Goal: Navigation & Orientation: Find specific page/section

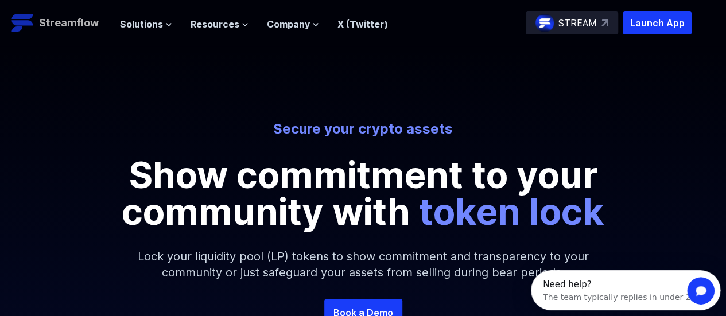
click at [87, 21] on p "Streamflow" at bounding box center [69, 23] width 60 height 16
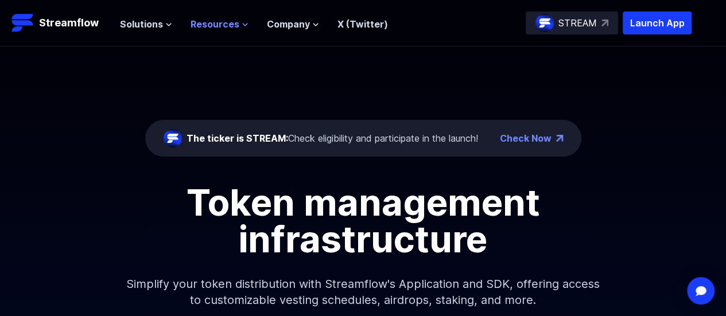
click at [224, 25] on span "Resources" at bounding box center [215, 24] width 49 height 14
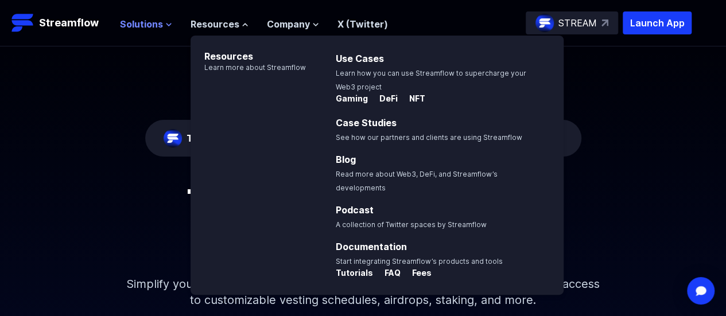
click at [146, 29] on span "Solutions" at bounding box center [141, 24] width 43 height 14
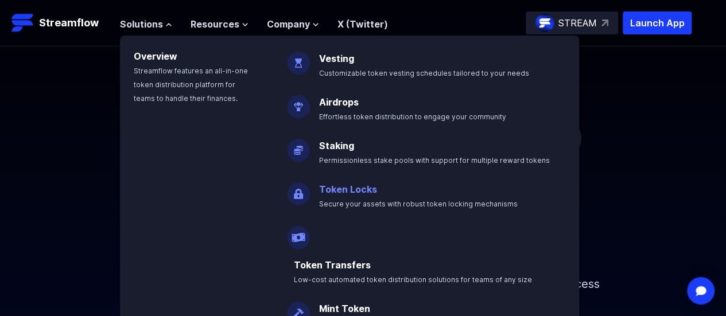
click at [357, 188] on link "Token Locks" at bounding box center [348, 189] width 58 height 11
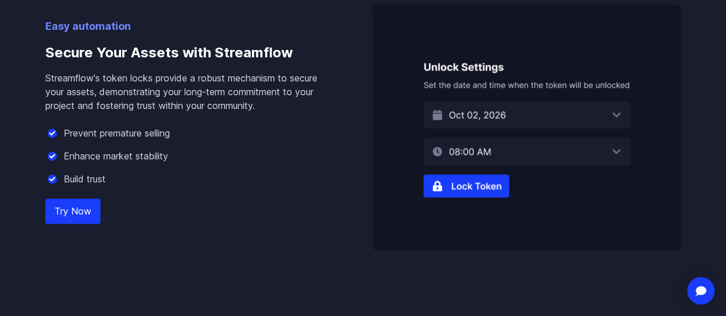
scroll to position [746, 0]
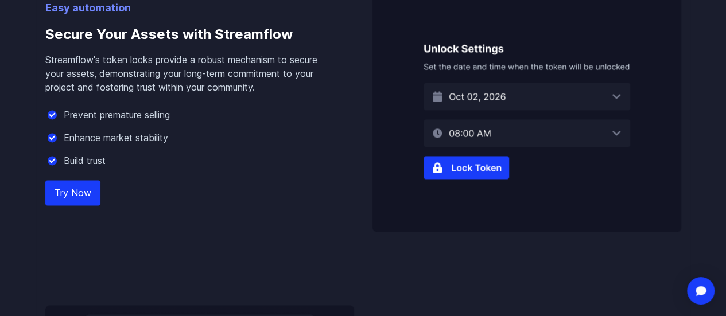
click at [80, 206] on link "Try Now" at bounding box center [72, 192] width 55 height 25
